Goal: Task Accomplishment & Management: Manage account settings

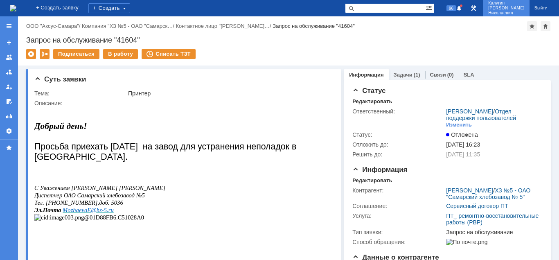
click at [509, 11] on span "Николаевич" at bounding box center [506, 13] width 36 height 5
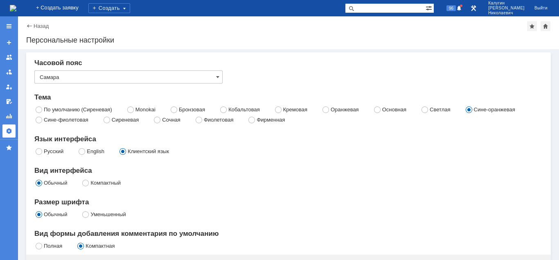
click at [11, 129] on div at bounding box center [9, 131] width 7 height 7
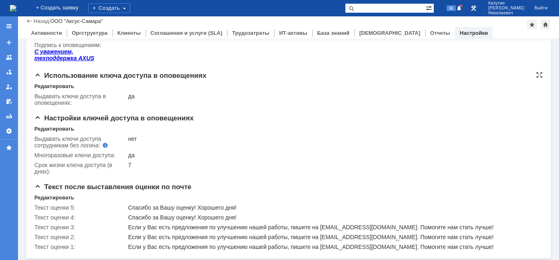
scroll to position [212, 0]
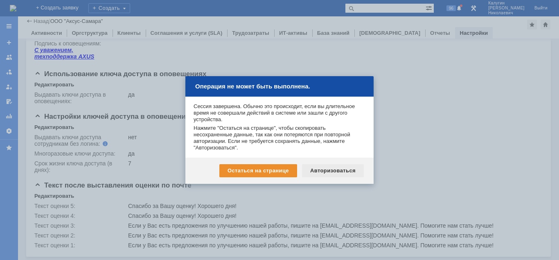
click at [328, 171] on div "Авторизоваться" at bounding box center [333, 170] width 62 height 13
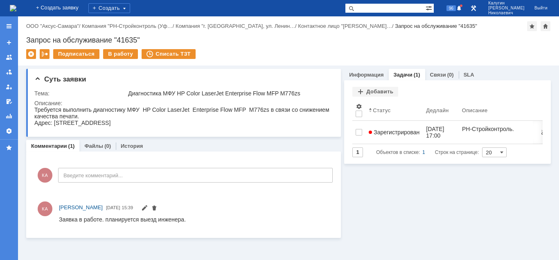
click at [464, 1] on div "96" at bounding box center [451, 8] width 25 height 16
click at [456, 7] on span "96" at bounding box center [450, 8] width 9 height 6
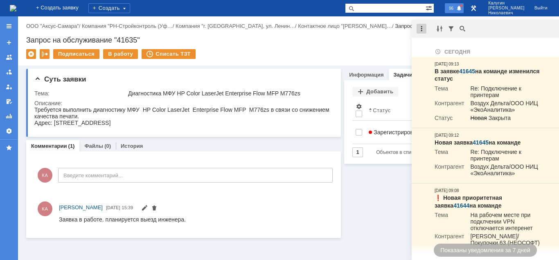
click at [421, 29] on div at bounding box center [421, 29] width 10 height 10
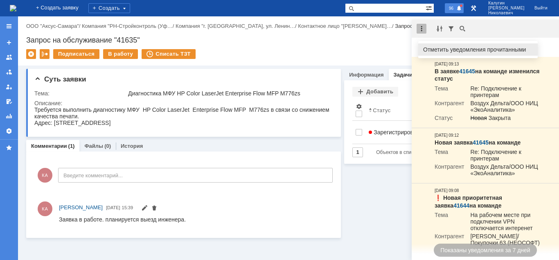
click at [441, 49] on div "Отметить уведомления прочитанными" at bounding box center [478, 50] width 110 height 6
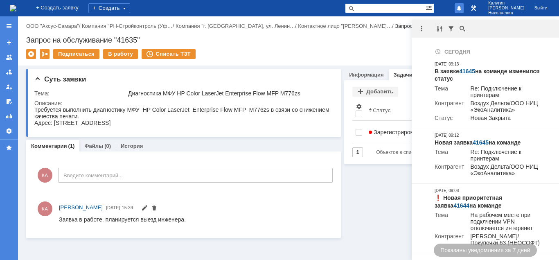
click at [462, 6] on span at bounding box center [459, 8] width 6 height 7
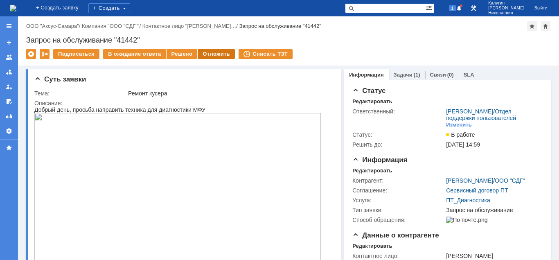
click at [223, 57] on div "Отложить" at bounding box center [216, 54] width 37 height 10
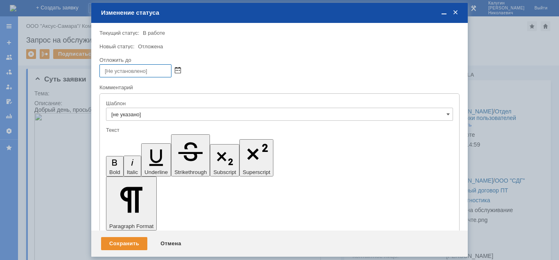
click at [179, 69] on span at bounding box center [178, 71] width 6 height 7
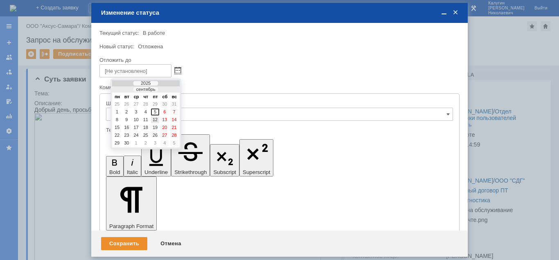
click at [155, 119] on div "12" at bounding box center [155, 119] width 8 height 7
type input "12.09.2025 12:05"
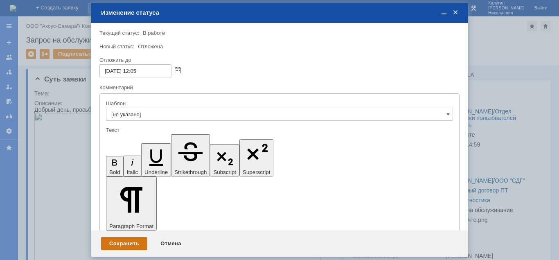
click at [137, 245] on div "Сохранить" at bounding box center [124, 243] width 46 height 13
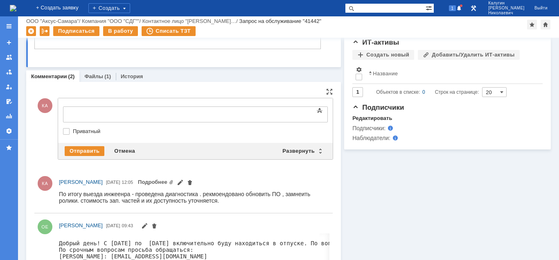
click at [84, 113] on div at bounding box center [130, 113] width 116 height 7
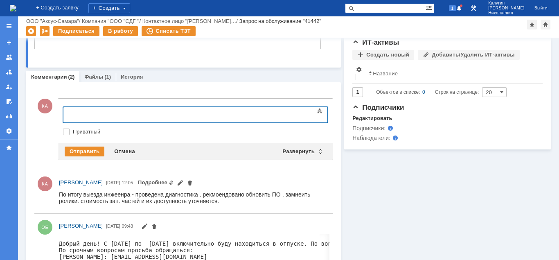
click at [369, 8] on input "text" at bounding box center [385, 8] width 81 height 10
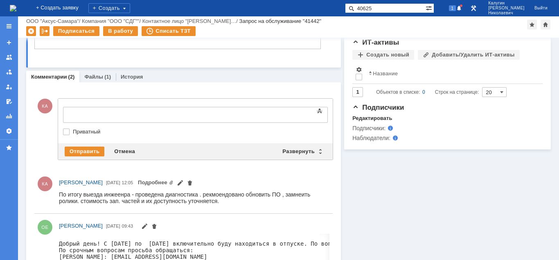
click at [355, 10] on span at bounding box center [350, 8] width 10 height 10
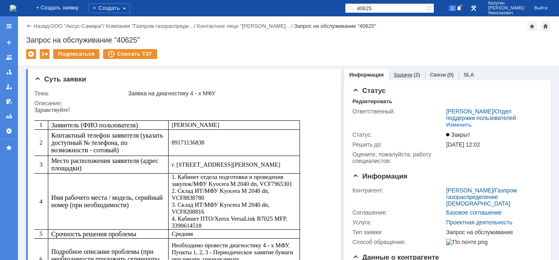
click at [401, 77] on link "Задачи" at bounding box center [403, 75] width 19 height 6
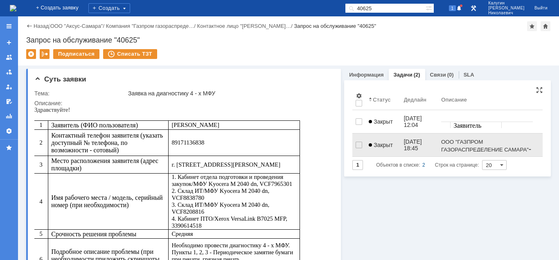
click at [378, 142] on span "Закрыт" at bounding box center [381, 145] width 24 height 7
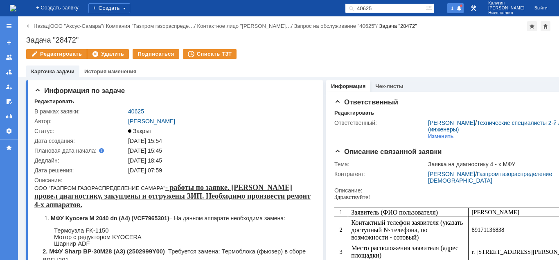
click at [456, 9] on span "1" at bounding box center [452, 8] width 7 height 6
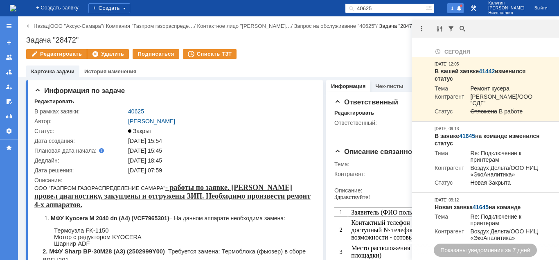
click at [342, 53] on div "Редактировать Удалить Подписаться Списать ТЗТ" at bounding box center [288, 57] width 524 height 17
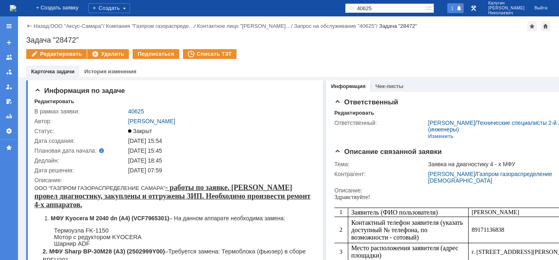
click at [456, 8] on span "1" at bounding box center [452, 8] width 7 height 6
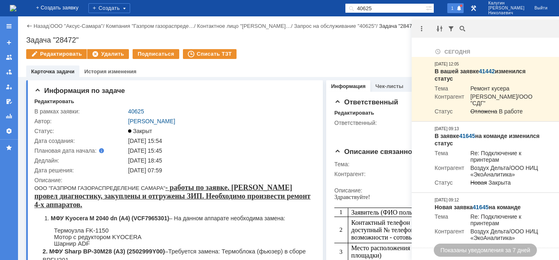
drag, startPoint x: 402, startPoint y: 6, endPoint x: 324, endPoint y: 8, distance: 77.7
click at [345, 8] on input "40625" at bounding box center [385, 8] width 81 height 10
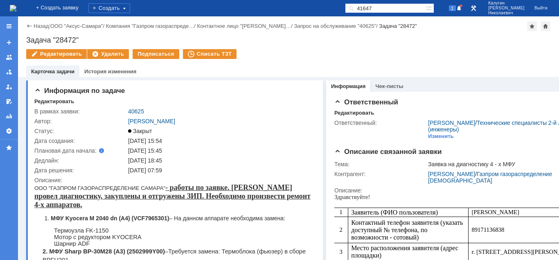
type input "41647"
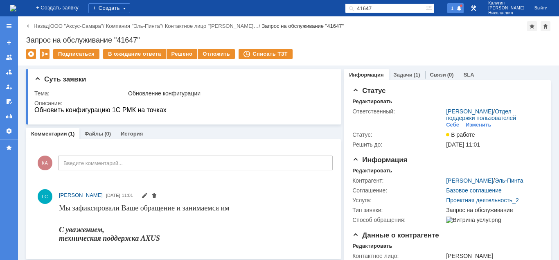
click at [456, 6] on span "1" at bounding box center [452, 8] width 7 height 6
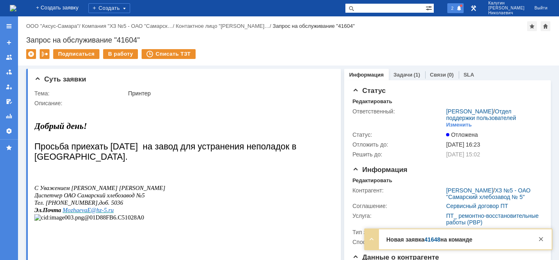
click at [456, 7] on span "2" at bounding box center [452, 8] width 7 height 6
